Goal: Task Accomplishment & Management: Manage account settings

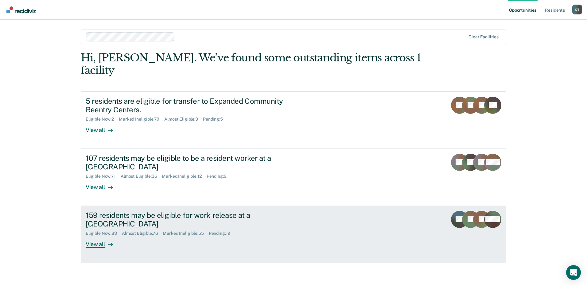
click at [208, 215] on div "159 residents may be eligible for work-release at a [GEOGRAPHIC_DATA]" at bounding box center [194, 220] width 216 height 18
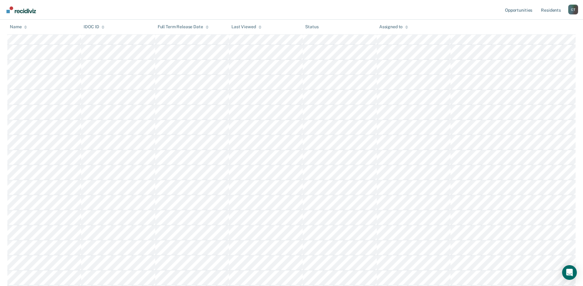
scroll to position [576, 0]
click at [543, 10] on link "Resident s" at bounding box center [550, 10] width 22 height 20
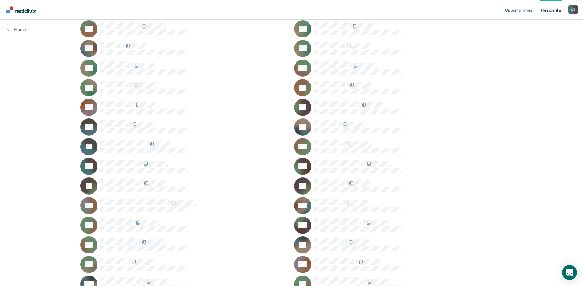
scroll to position [937, 0]
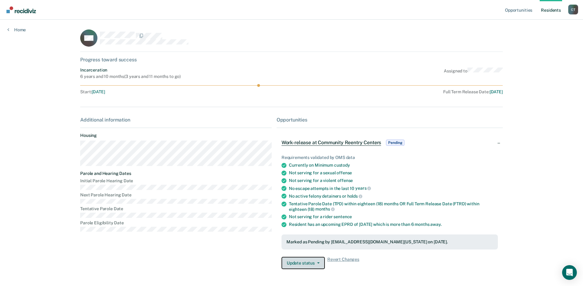
click at [301, 262] on button "Update status" at bounding box center [302, 263] width 43 height 12
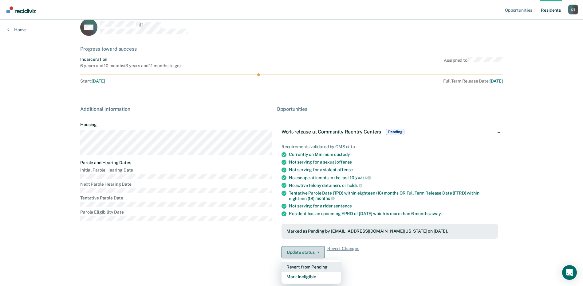
scroll to position [20, 0]
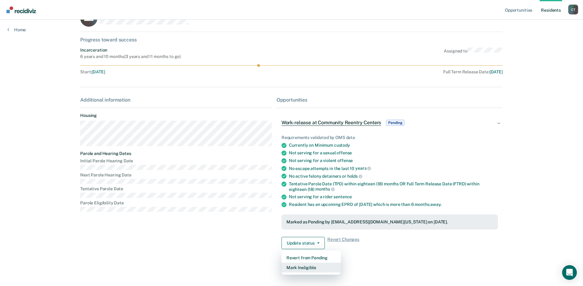
click at [297, 271] on button "Mark Ineligible" at bounding box center [310, 268] width 59 height 10
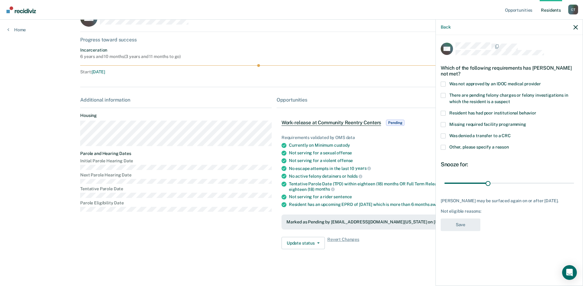
drag, startPoint x: 443, startPoint y: 113, endPoint x: 444, endPoint y: 116, distance: 3.5
click at [444, 116] on label "Resident has had poor institutional behavior" at bounding box center [508, 114] width 137 height 6
click at [536, 111] on input "Resident has had poor institutional behavior" at bounding box center [536, 111] width 0 height 0
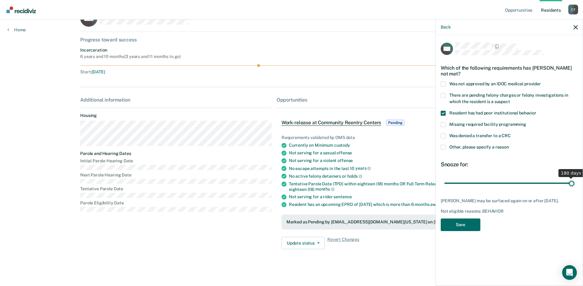
drag, startPoint x: 494, startPoint y: 187, endPoint x: 602, endPoint y: 192, distance: 107.6
type input "180"
click at [574, 189] on input "range" at bounding box center [509, 183] width 130 height 11
click at [456, 222] on button "Save" at bounding box center [460, 225] width 40 height 13
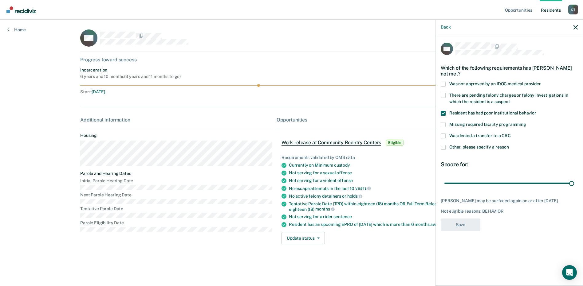
scroll to position [0, 0]
